Goal: Find specific page/section: Find specific page/section

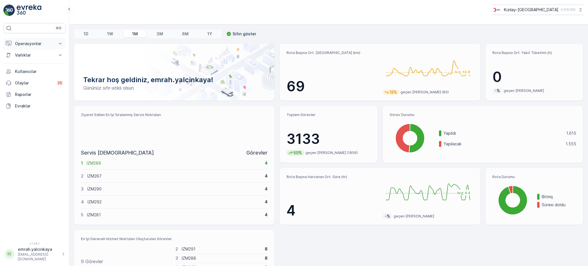
click at [25, 45] on p "Operasyonlar" at bounding box center [34, 44] width 39 height 6
click at [26, 70] on p "Routes & Tasks" at bounding box center [30, 70] width 30 height 6
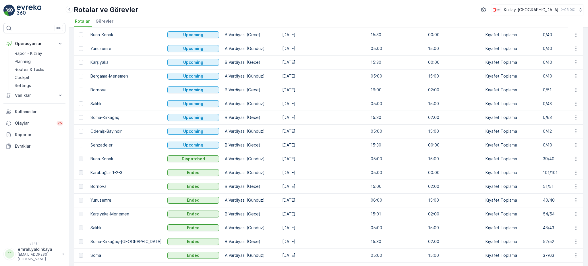
scroll to position [115, 0]
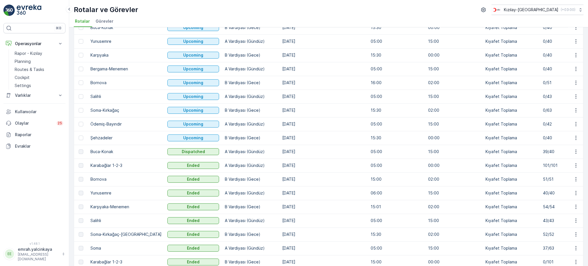
click at [540, 151] on td "39/40" at bounding box center [568, 152] width 57 height 14
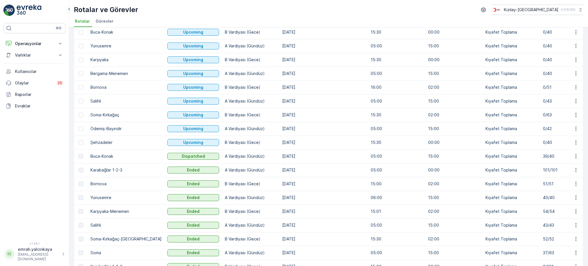
scroll to position [115, 0]
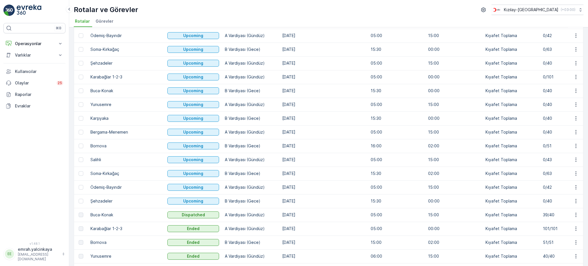
scroll to position [115, 0]
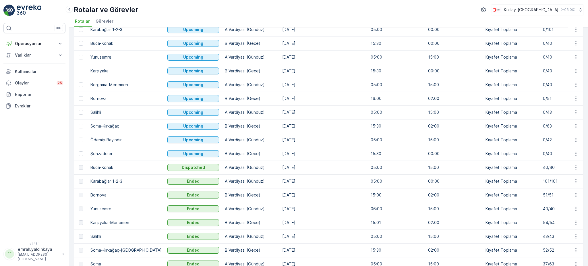
scroll to position [115, 0]
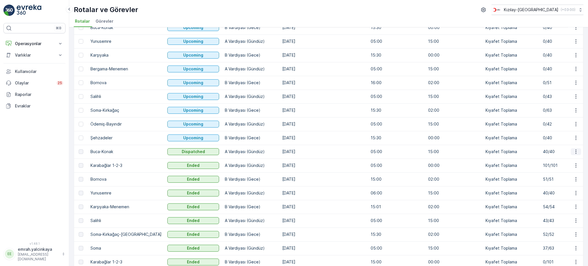
click at [577, 148] on button "button" at bounding box center [576, 151] width 10 height 7
click at [576, 161] on span "Daha fazla ayrıntı görün" at bounding box center [563, 160] width 46 height 6
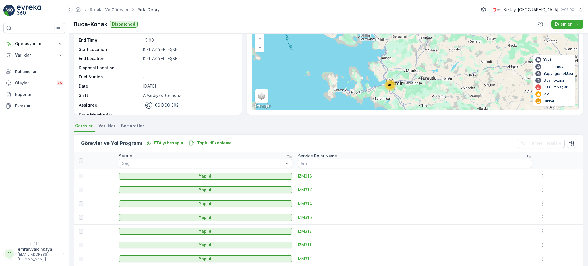
scroll to position [115, 0]
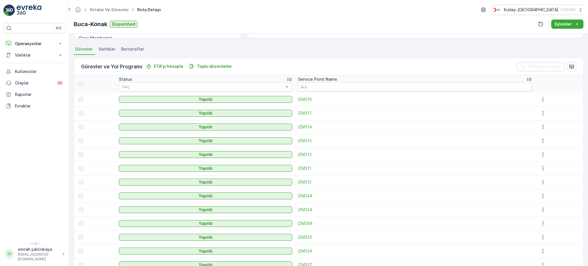
click at [526, 78] on icon at bounding box center [529, 79] width 6 height 6
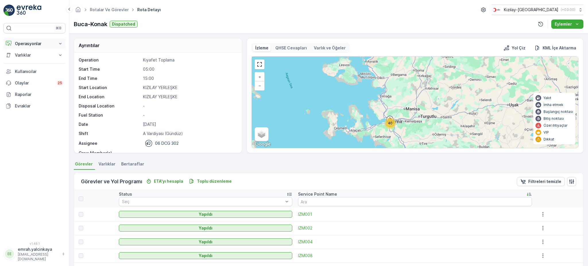
click at [25, 41] on p "Operasyonlar" at bounding box center [34, 44] width 39 height 6
click at [22, 53] on p "Rapor - Kızılay" at bounding box center [29, 54] width 28 height 6
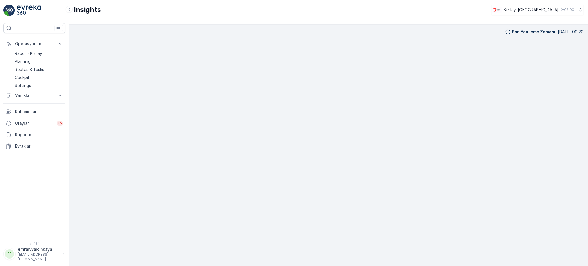
scroll to position [6, 0]
